Goal: Task Accomplishment & Management: Manage account settings

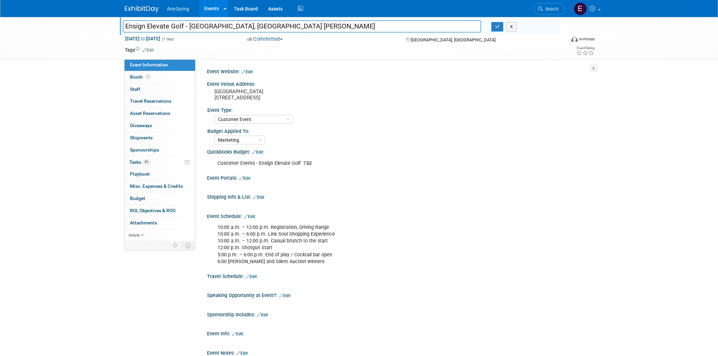
select select "Customer Event"
select select "Marketing"
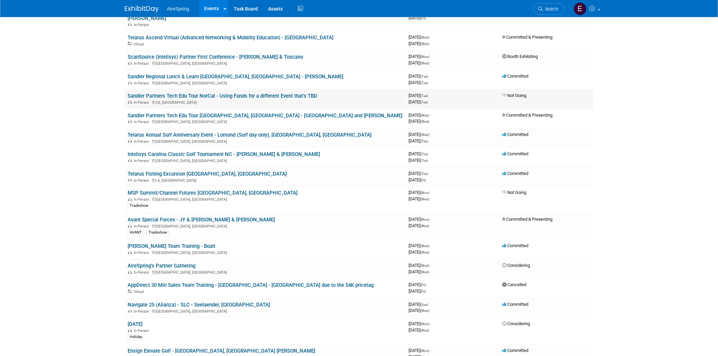
scroll to position [339, 0]
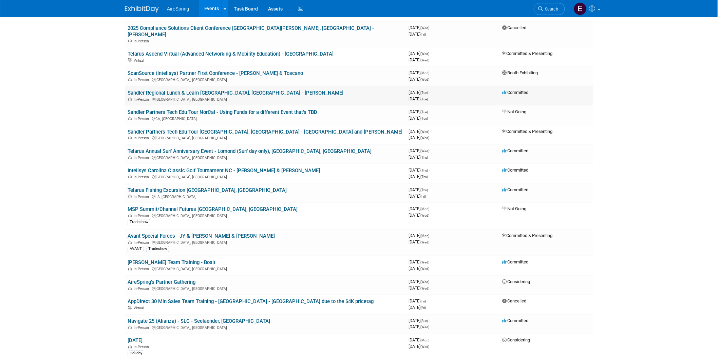
click at [198, 90] on link "Sandler Regional Lunch & Learn [GEOGRAPHIC_DATA], [GEOGRAPHIC_DATA] - [PERSON_N…" at bounding box center [236, 93] width 216 height 6
click at [187, 148] on link "Telarus Annual Surf Anniversary Event - Lomond (Surf day only), [GEOGRAPHIC_DAT…" at bounding box center [250, 151] width 244 height 6
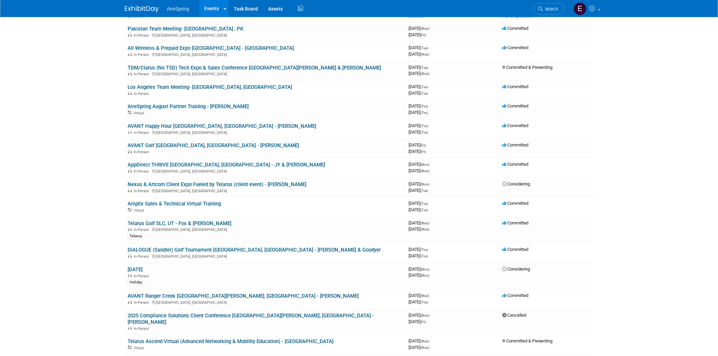
scroll to position [0, 0]
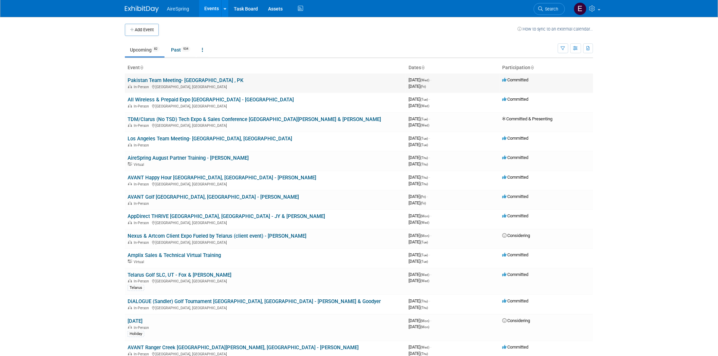
click at [148, 86] on span "In-Person" at bounding box center [142, 87] width 17 height 4
click at [160, 79] on link "Pakistan Team Meeting- [GEOGRAPHIC_DATA] , PK" at bounding box center [186, 80] width 116 height 6
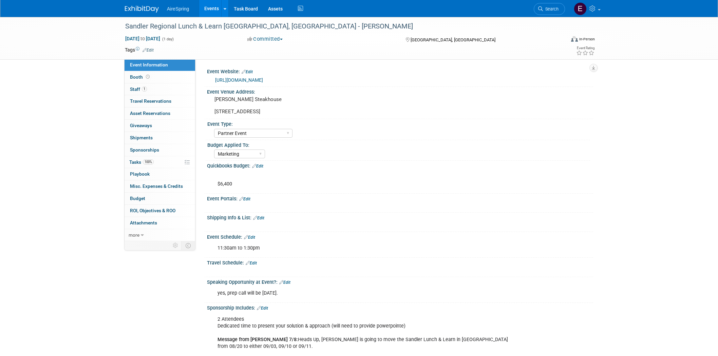
select select "Partner Event"
select select "Marketing"
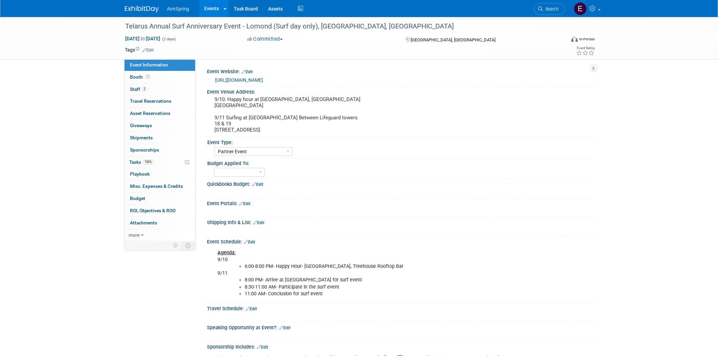
select select "Partner Event"
click at [136, 89] on span "Staff 2" at bounding box center [138, 88] width 17 height 5
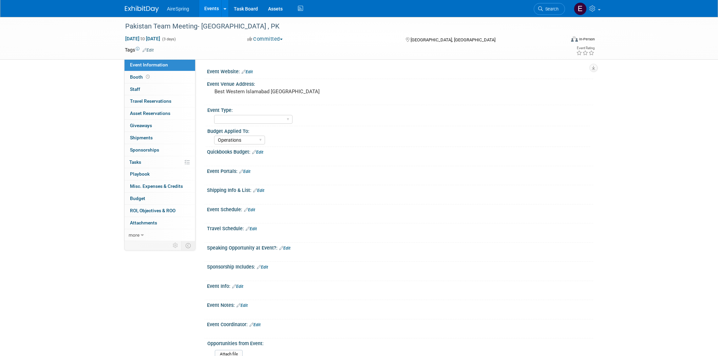
select select "Operations"
drag, startPoint x: 123, startPoint y: 24, endPoint x: 248, endPoint y: 22, distance: 125.2
click at [248, 22] on div "Pakistan Team Meeting- [GEOGRAPHIC_DATA] , PK" at bounding box center [339, 26] width 432 height 12
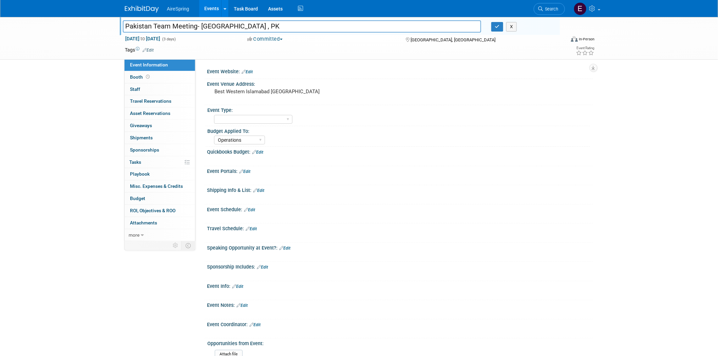
drag, startPoint x: 148, startPoint y: 22, endPoint x: 278, endPoint y: 19, distance: 130.9
click at [278, 19] on div "Pakistan Team Meeting- Islamabad , PK Pakistan Team Meeting- Islamabad , PK X" at bounding box center [340, 26] width 440 height 18
click at [193, 24] on input "Pakistan Team Meeting- [GEOGRAPHIC_DATA] , PK" at bounding box center [302, 26] width 358 height 12
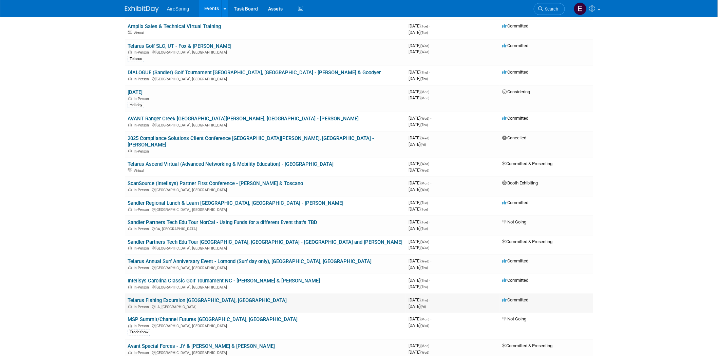
scroll to position [301, 0]
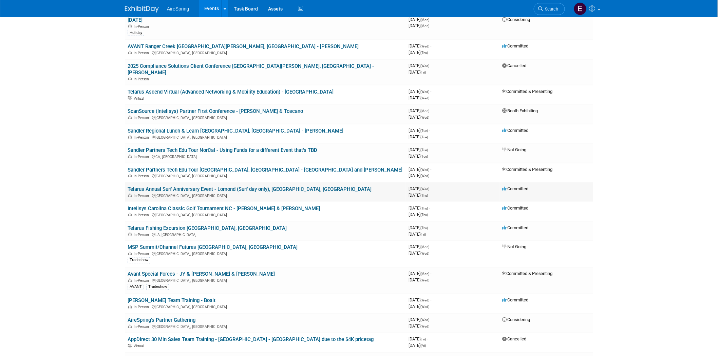
click at [265, 186] on link "Telarus Annual Surf Anniversary Event - Lomond (Surf day only), [GEOGRAPHIC_DAT…" at bounding box center [250, 189] width 244 height 6
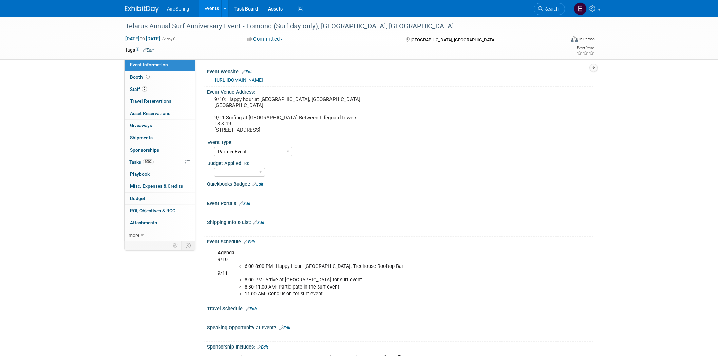
select select "Partner Event"
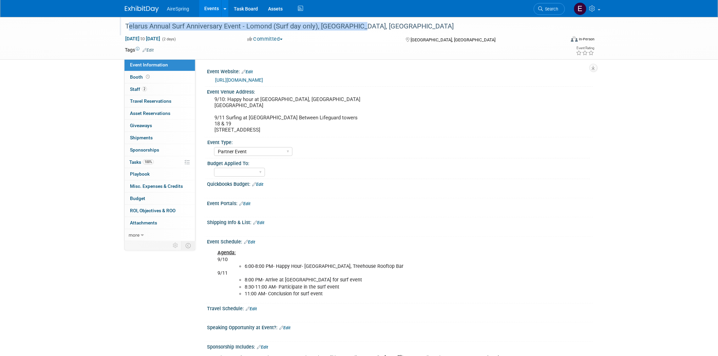
drag, startPoint x: 137, startPoint y: 24, endPoint x: 355, endPoint y: 30, distance: 218.8
click at [355, 30] on div "Telarus Annual Surf Anniversary Event - Lomond (Surf day only), [GEOGRAPHIC_DAT…" at bounding box center [339, 26] width 432 height 12
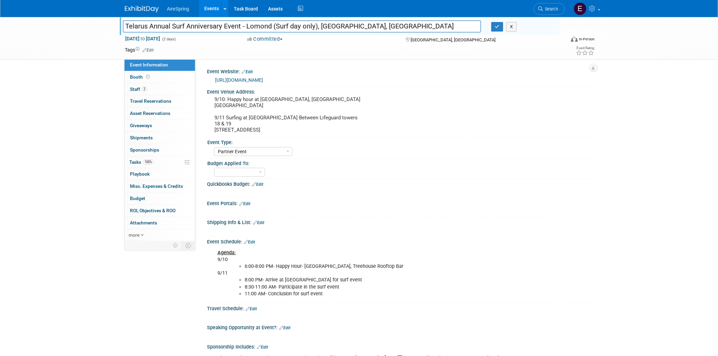
drag, startPoint x: 126, startPoint y: 24, endPoint x: 382, endPoint y: 26, distance: 255.0
click at [382, 26] on input "Telarus Annual Surf Anniversary Event - Lomond (Surf day only), [GEOGRAPHIC_DAT…" at bounding box center [302, 26] width 358 height 12
drag, startPoint x: 259, startPoint y: 98, endPoint x: 287, endPoint y: 99, distance: 27.5
click at [287, 99] on pre "9/10: Happy hour at [GEOGRAPHIC_DATA], [GEOGRAPHIC_DATA] [GEOGRAPHIC_DATA] 9/11…" at bounding box center [287, 114] width 146 height 37
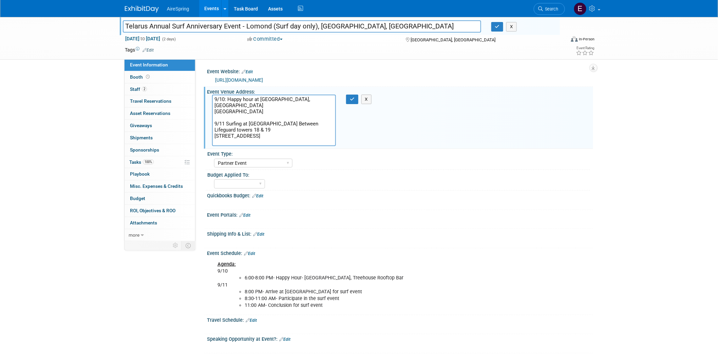
drag, startPoint x: 264, startPoint y: 98, endPoint x: 324, endPoint y: 110, distance: 61.4
click at [324, 110] on textarea "9/10: Happy hour at [GEOGRAPHIC_DATA], [GEOGRAPHIC_DATA] [GEOGRAPHIC_DATA] 9/11…" at bounding box center [274, 121] width 124 height 52
drag, startPoint x: 124, startPoint y: 24, endPoint x: 241, endPoint y: 26, distance: 116.7
click at [241, 26] on input "Telarus Annual Surf Anniversary Event - Lomond (Surf day only), [GEOGRAPHIC_DAT…" at bounding box center [302, 26] width 358 height 12
drag, startPoint x: 281, startPoint y: 50, endPoint x: 160, endPoint y: 45, distance: 120.5
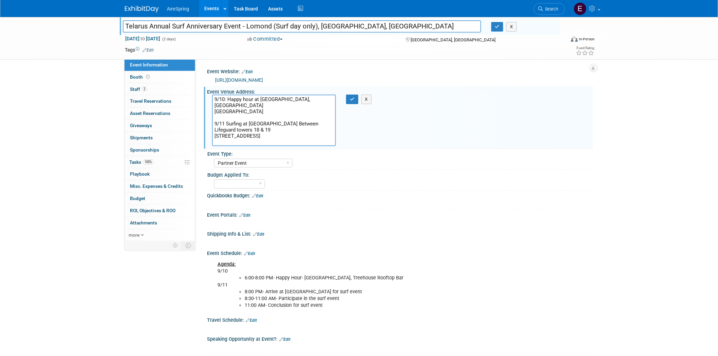
click at [280, 50] on td at bounding box center [334, 49] width 361 height 7
drag, startPoint x: 124, startPoint y: 24, endPoint x: 240, endPoint y: 25, distance: 115.3
click at [240, 25] on input "Telarus Annual Surf Anniversary Event - Lomond (Surf day only), [GEOGRAPHIC_DAT…" at bounding box center [302, 26] width 358 height 12
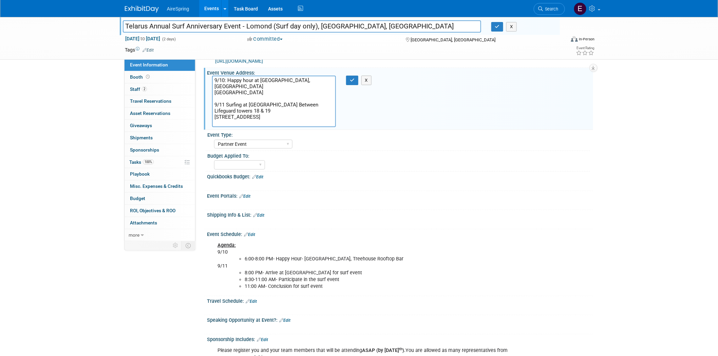
scroll to position [38, 0]
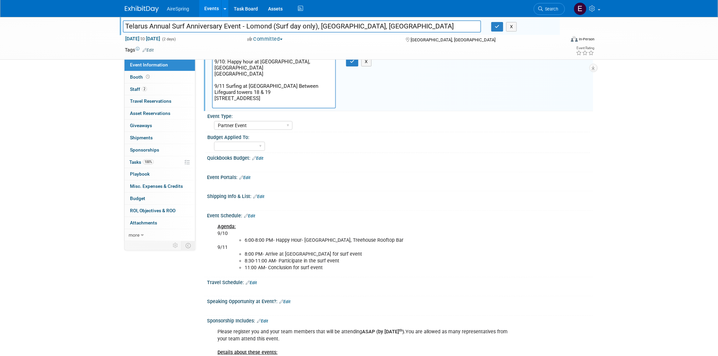
drag, startPoint x: 262, startPoint y: 61, endPoint x: 287, endPoint y: 60, distance: 25.1
click at [287, 60] on textarea "9/10: Happy hour at Pasea Hotel, Treehouse Rooftop Bar 21080 CA-1, Huntington B…" at bounding box center [274, 83] width 124 height 52
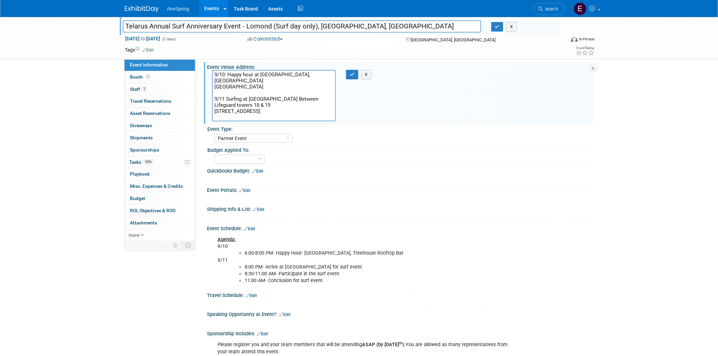
scroll to position [75, 0]
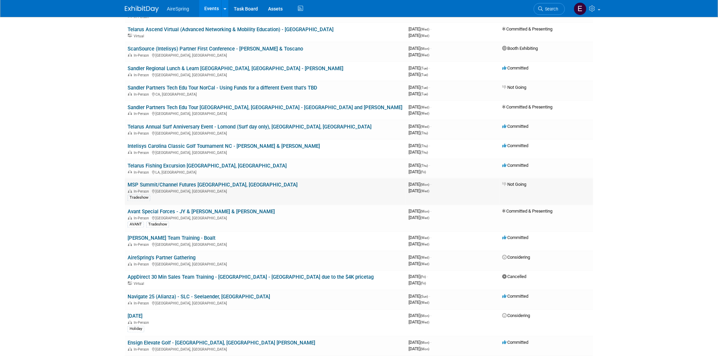
scroll to position [377, 0]
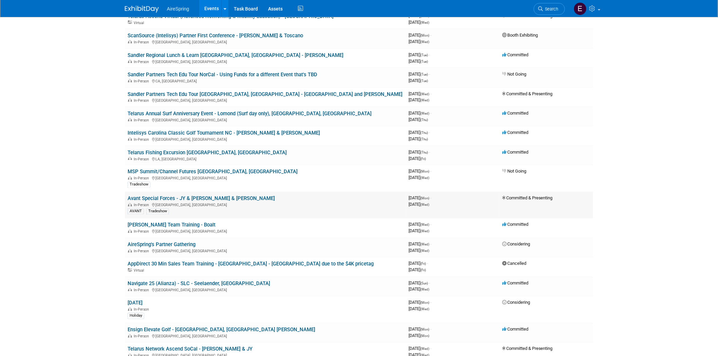
click at [203, 196] on link "Avant Special Forces - JY & [PERSON_NAME] & [PERSON_NAME]" at bounding box center [201, 199] width 147 height 6
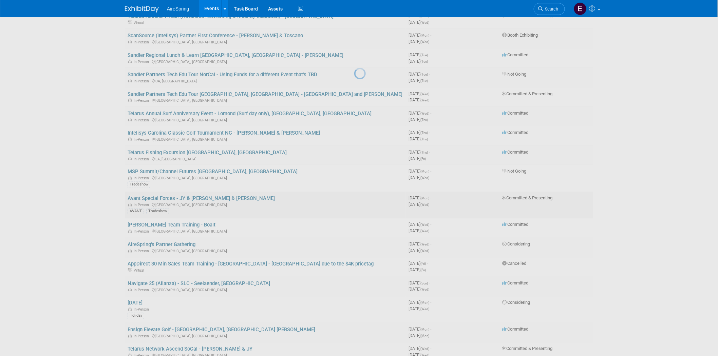
click at [354, 186] on div at bounding box center [358, 178] width 9 height 356
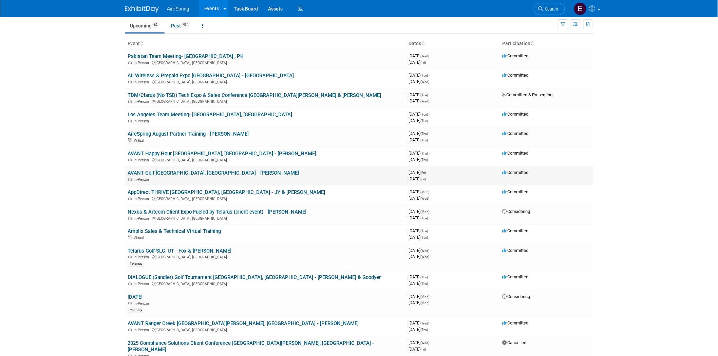
scroll to position [38, 0]
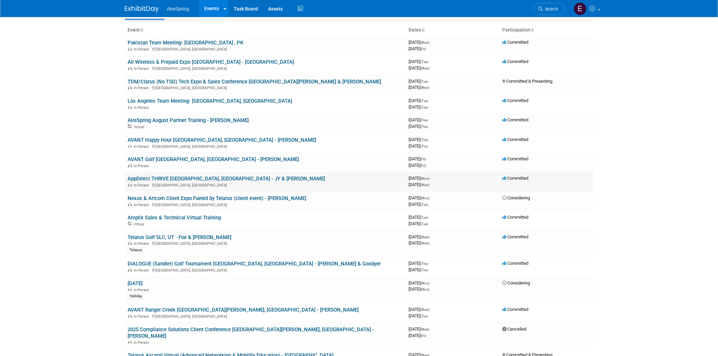
click at [202, 176] on link "AppDirect THRIVE [GEOGRAPHIC_DATA], [GEOGRAPHIC_DATA] - JY & [PERSON_NAME]" at bounding box center [226, 179] width 197 height 6
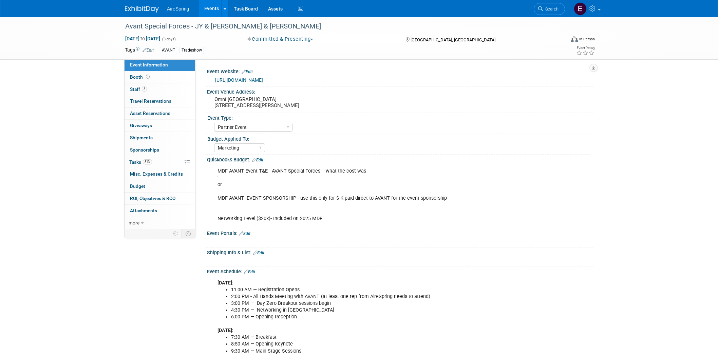
select select "Partner Event"
select select "Marketing"
click at [122, 23] on div "Avant Special Forces - JY & [PERSON_NAME] & [PERSON_NAME]" at bounding box center [340, 26] width 440 height 18
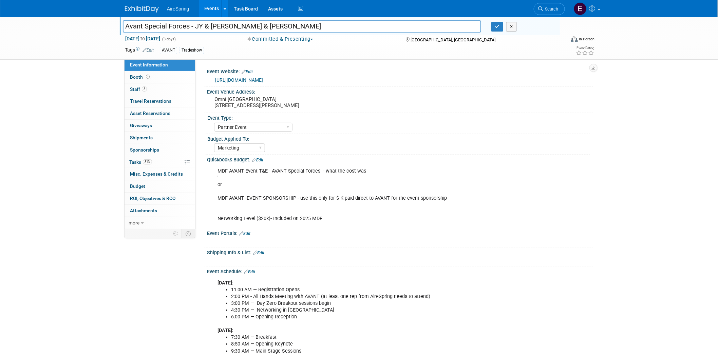
drag, startPoint x: 129, startPoint y: 26, endPoint x: 190, endPoint y: 26, distance: 61.0
click at [190, 26] on input "Avant Special Forces - JY & [PERSON_NAME] & [PERSON_NAME]" at bounding box center [302, 26] width 358 height 12
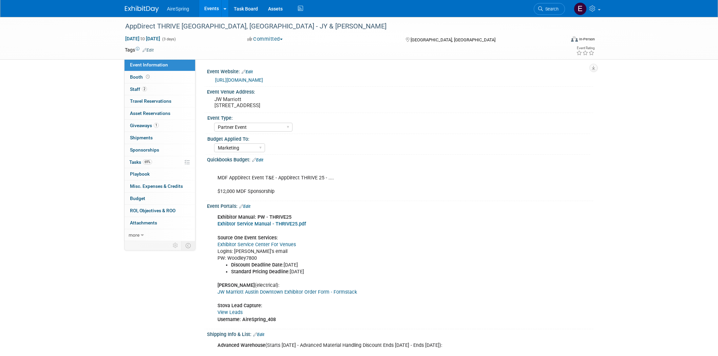
select select "Partner Event"
select select "Marketing"
click at [114, 20] on div "AppDirect THRIVE [GEOGRAPHIC_DATA], [GEOGRAPHIC_DATA] - JY & [PERSON_NAME] [DAT…" at bounding box center [359, 38] width 718 height 43
drag, startPoint x: 123, startPoint y: 26, endPoint x: 214, endPoint y: 27, distance: 90.9
click at [214, 27] on div "AppDirect THRIVE [GEOGRAPHIC_DATA], [GEOGRAPHIC_DATA] - JY & [PERSON_NAME]" at bounding box center [339, 26] width 432 height 12
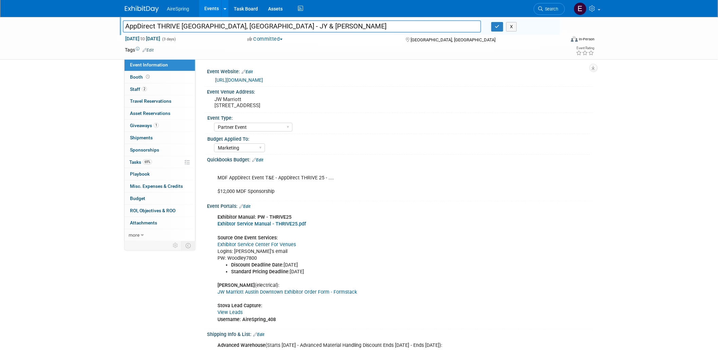
drag, startPoint x: 124, startPoint y: 24, endPoint x: 211, endPoint y: 27, distance: 86.5
click at [211, 27] on input "AppDirect THRIVE [GEOGRAPHIC_DATA], [GEOGRAPHIC_DATA] - JY & [PERSON_NAME]" at bounding box center [302, 26] width 358 height 12
drag, startPoint x: 53, startPoint y: 55, endPoint x: 96, endPoint y: 41, distance: 44.6
click at [54, 55] on div "AppDirect THRIVE [GEOGRAPHIC_DATA], [GEOGRAPHIC_DATA] - JY & [PERSON_NAME] AppD…" at bounding box center [359, 38] width 718 height 43
drag, startPoint x: 124, startPoint y: 25, endPoint x: 213, endPoint y: 29, distance: 88.9
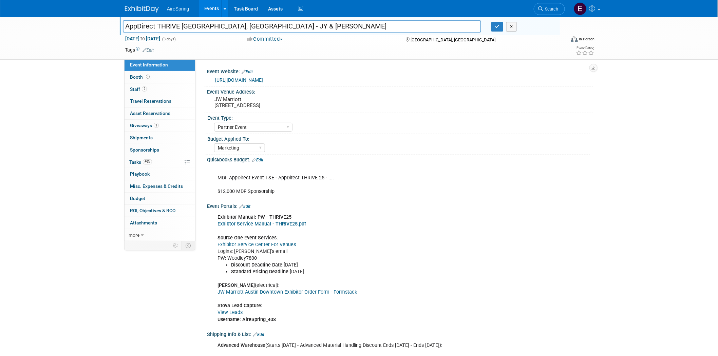
click at [214, 29] on input "AppDirect THRIVE [GEOGRAPHIC_DATA], [GEOGRAPHIC_DATA] - JY & [PERSON_NAME]" at bounding box center [302, 26] width 358 height 12
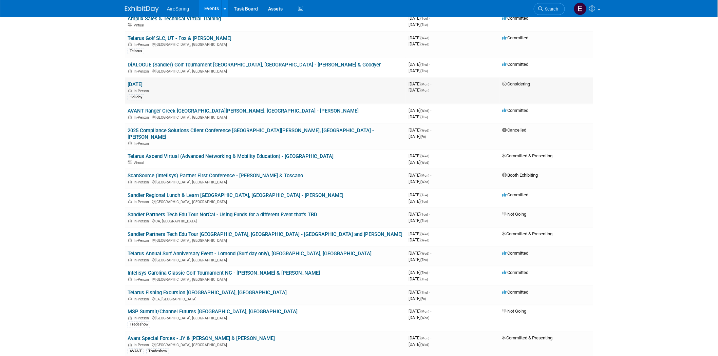
scroll to position [301, 0]
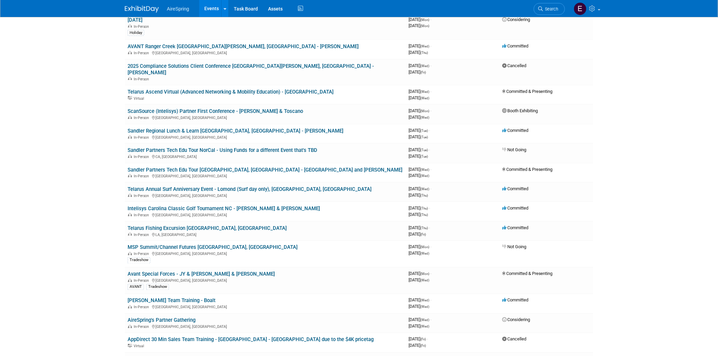
click at [265, 186] on link "Telarus Annual Surf Anniversary Event - Lomond (Surf day only), [GEOGRAPHIC_DAT…" at bounding box center [250, 189] width 244 height 6
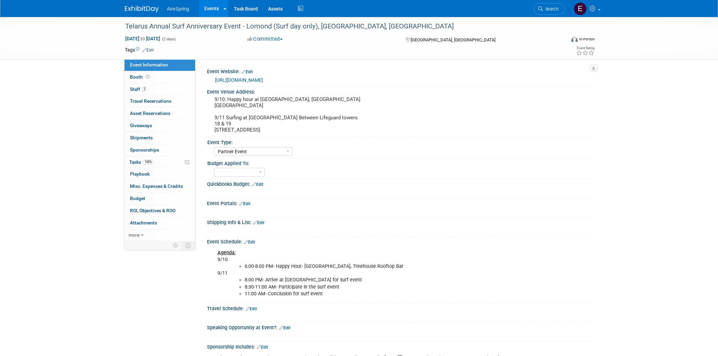
select select "Partner Event"
drag, startPoint x: 260, startPoint y: 98, endPoint x: 288, endPoint y: 100, distance: 28.2
click at [288, 100] on pre "9/10: Happy hour at [GEOGRAPHIC_DATA], [GEOGRAPHIC_DATA] [GEOGRAPHIC_DATA] 9/11…" at bounding box center [287, 114] width 146 height 37
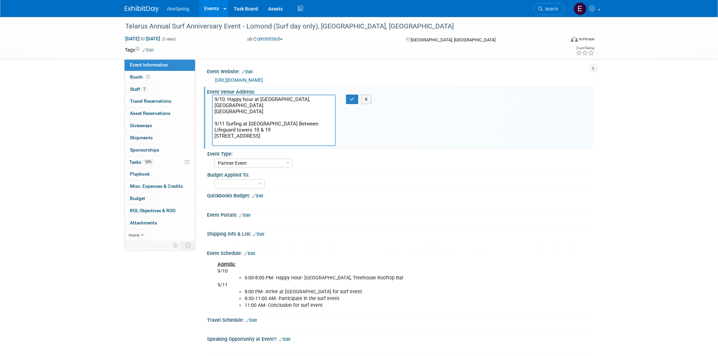
drag, startPoint x: 260, startPoint y: 98, endPoint x: 286, endPoint y: 101, distance: 25.9
click at [286, 101] on textarea "9/10: Happy hour at [GEOGRAPHIC_DATA], [GEOGRAPHIC_DATA] [GEOGRAPHIC_DATA] 9/11…" at bounding box center [274, 121] width 124 height 52
click at [269, 119] on textarea "9/10: Happy hour at [GEOGRAPHIC_DATA], [GEOGRAPHIC_DATA] [GEOGRAPHIC_DATA] 9/11…" at bounding box center [274, 121] width 124 height 52
drag, startPoint x: 260, startPoint y: 99, endPoint x: 286, endPoint y: 99, distance: 26.5
click at [286, 99] on textarea "9/10: Happy hour at Pasea Hotel, Treehouse Rooftop Bar 21080 CA-1, Huntington B…" at bounding box center [274, 121] width 124 height 52
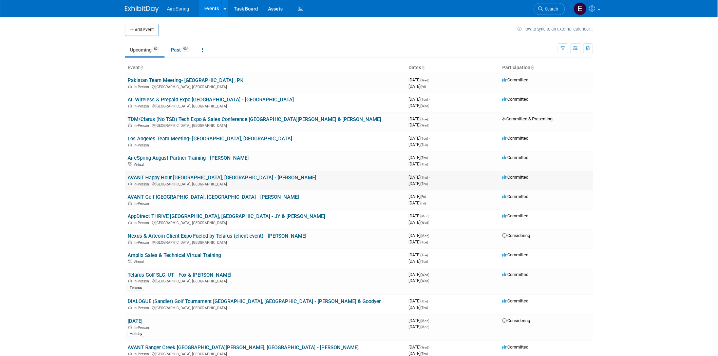
click at [209, 177] on link "AVANT Happy Hour [GEOGRAPHIC_DATA], [GEOGRAPHIC_DATA] - [PERSON_NAME]" at bounding box center [222, 178] width 189 height 6
click at [0, 0] on div at bounding box center [0, 0] width 0 height 0
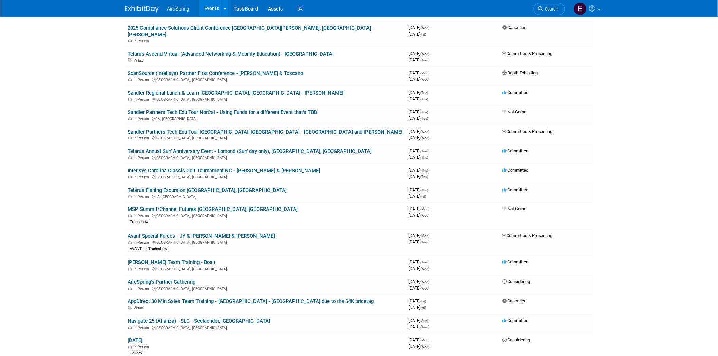
scroll to position [151, 0]
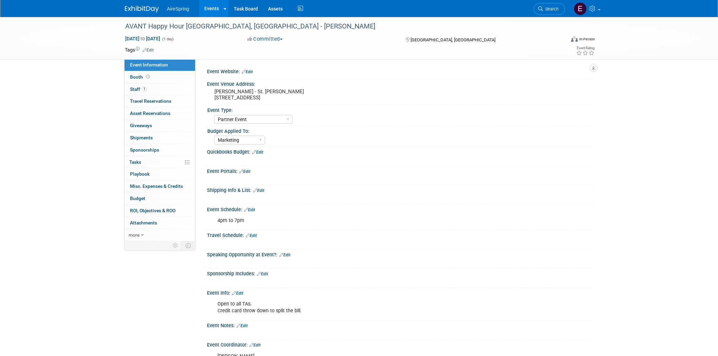
select select "Partner Event"
select select "Marketing"
